Goal: Information Seeking & Learning: Learn about a topic

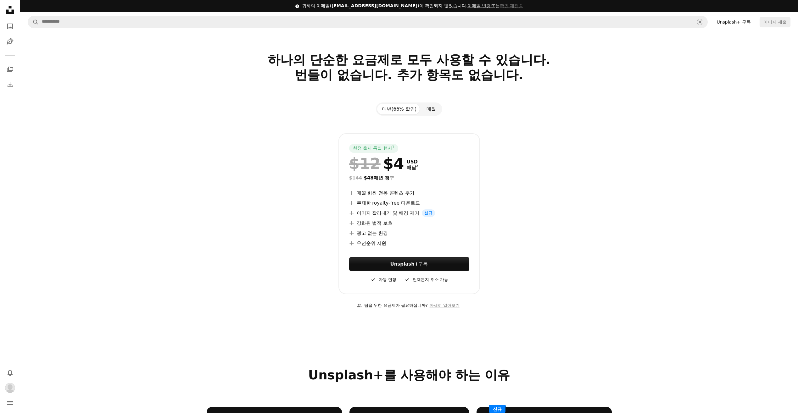
click at [424, 110] on button "매월" at bounding box center [432, 109] width 20 height 11
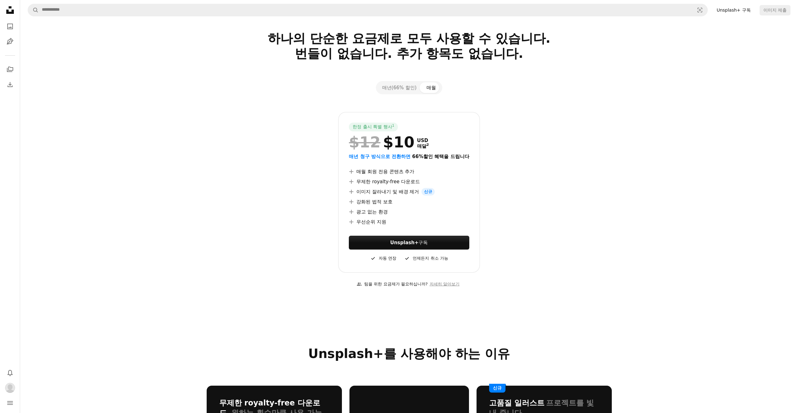
scroll to position [31, 0]
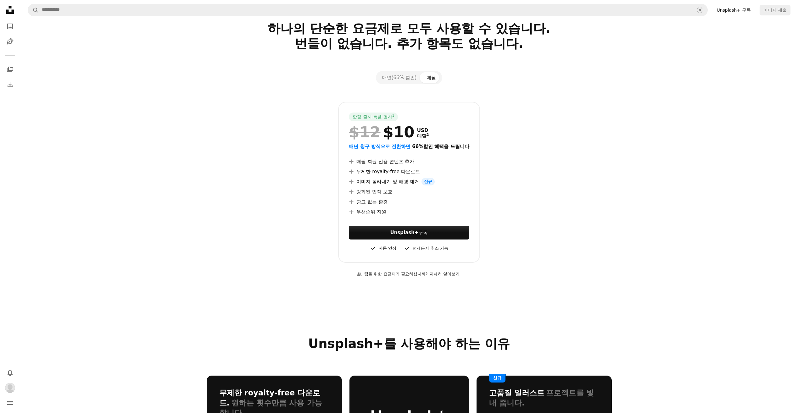
click at [446, 276] on link "자세히 알아보기" at bounding box center [445, 274] width 34 height 10
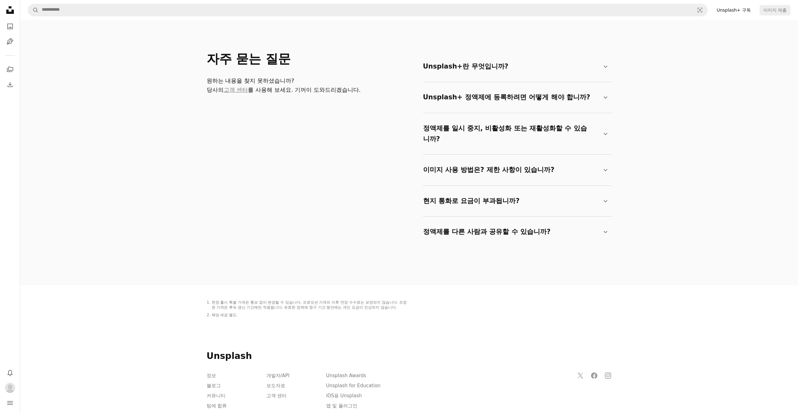
scroll to position [1038, 0]
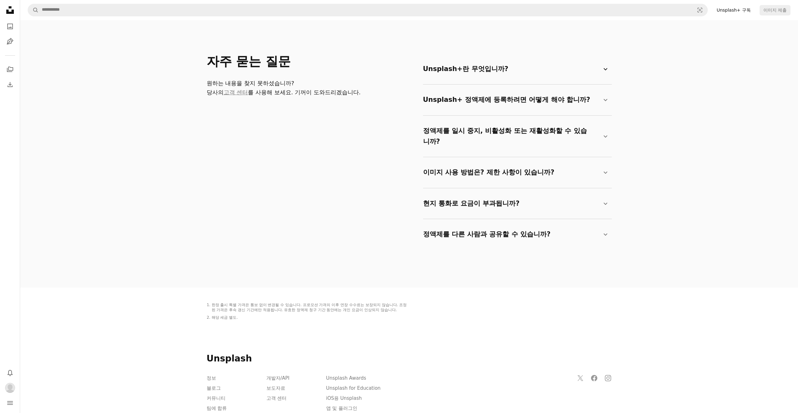
click at [452, 70] on summary "Unsplash+란 무엇입니까? Chevron down" at bounding box center [516, 69] width 186 height 21
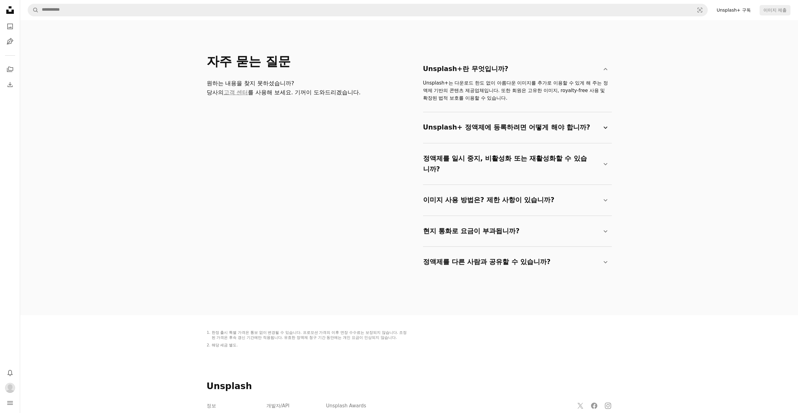
click at [556, 130] on summary "Unsplash+ 정액제에 등록하려면 어떻게 해야 합니까? Chevron down" at bounding box center [516, 127] width 186 height 21
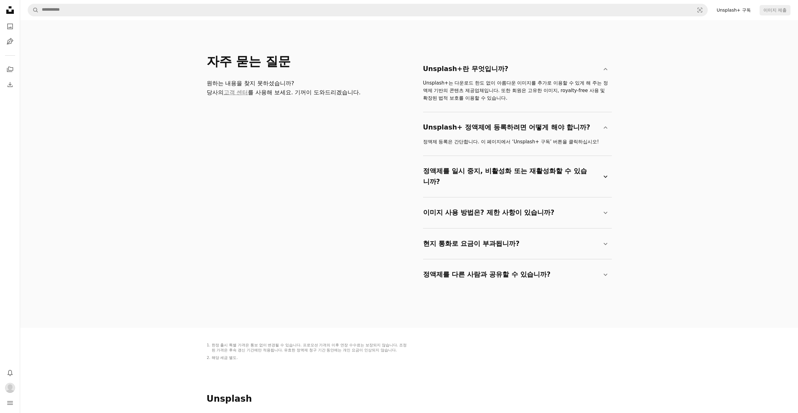
click at [539, 166] on summary "정액제를 일시 중지, 비활성화 또는 재활성화할 수 있습니까? Chevron down" at bounding box center [516, 176] width 186 height 31
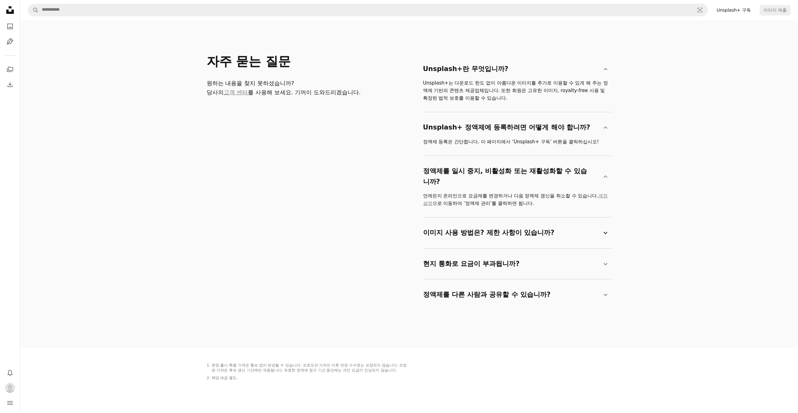
click at [493, 236] on summary "이미지 사용 방법은? 제한 사항이 있습니까? Chevron down" at bounding box center [516, 233] width 186 height 21
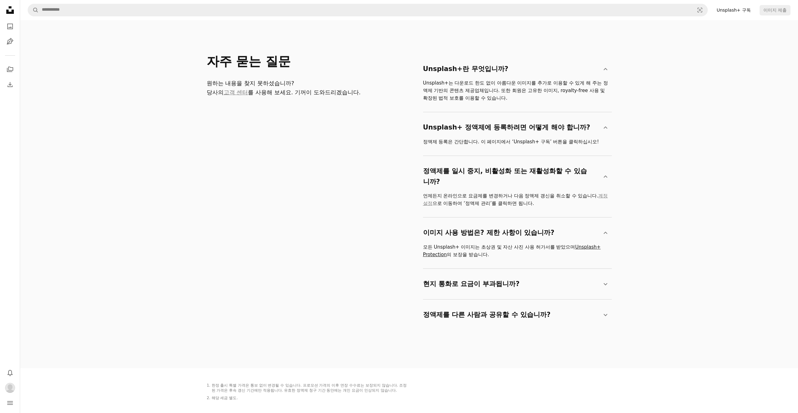
click at [578, 247] on link "Unsplash+ Protection" at bounding box center [512, 250] width 178 height 13
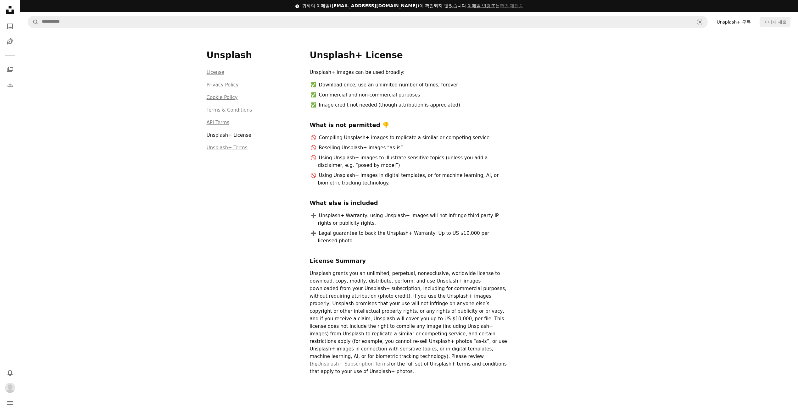
drag, startPoint x: 13, startPoint y: 9, endPoint x: 20, endPoint y: 11, distance: 7.8
click at [12, 8] on icon "Unsplash logo Unsplash 홈" at bounding box center [10, 10] width 13 height 13
